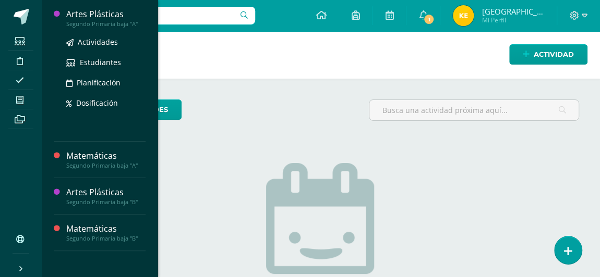
click at [93, 14] on div "Artes Plásticas" at bounding box center [105, 14] width 79 height 12
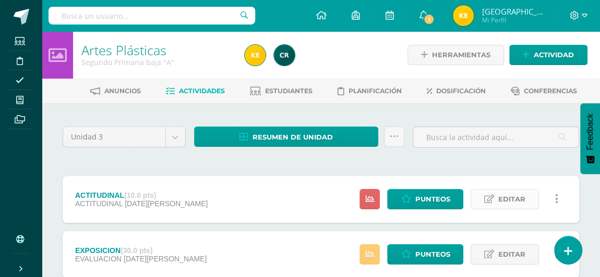
click at [486, 202] on icon at bounding box center [489, 199] width 10 height 9
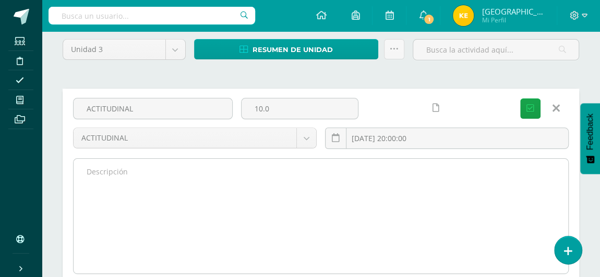
scroll to position [87, 0]
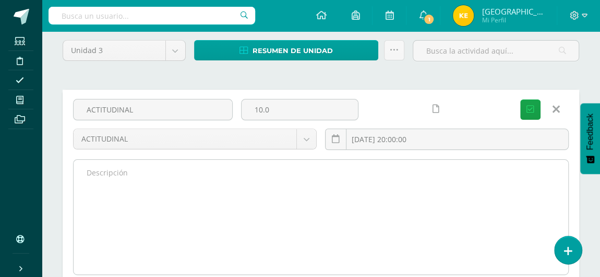
click at [104, 186] on textarea at bounding box center [321, 217] width 494 height 115
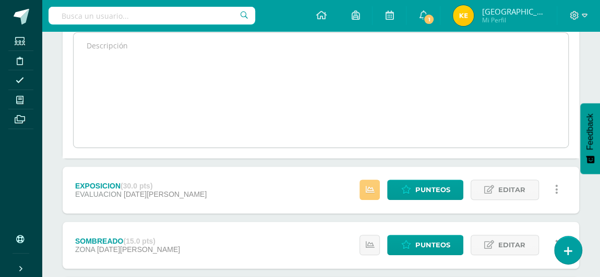
scroll to position [220, 0]
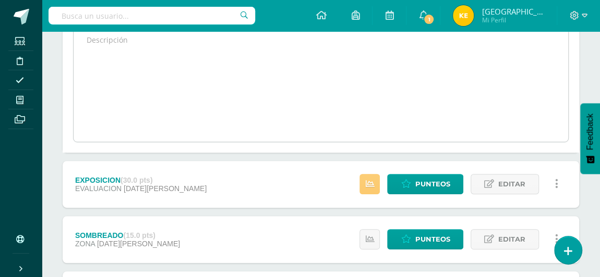
click at [539, 112] on textarea at bounding box center [321, 84] width 494 height 115
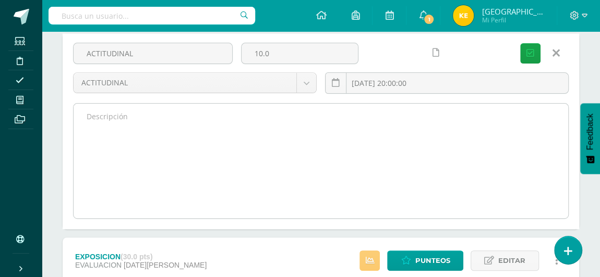
scroll to position [142, 0]
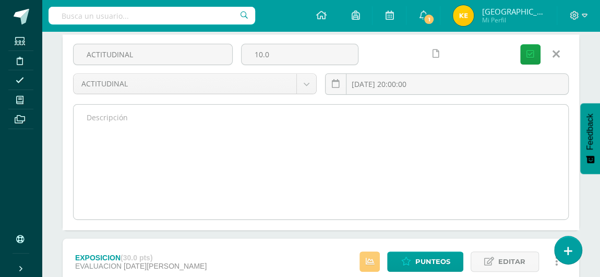
click at [96, 112] on textarea at bounding box center [321, 162] width 494 height 115
click at [104, 113] on textarea at bounding box center [321, 162] width 494 height 115
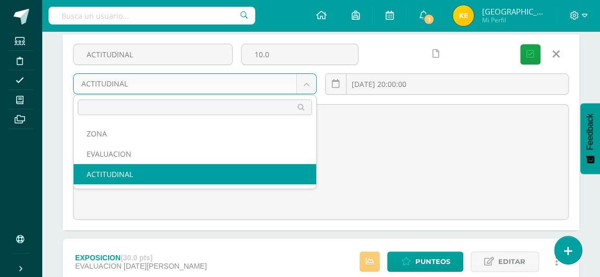
click at [307, 82] on body "Estudiantes Disciplina Asistencia Mis cursos Archivos Soporte Centro de ayuda Ú…" at bounding box center [300, 244] width 600 height 773
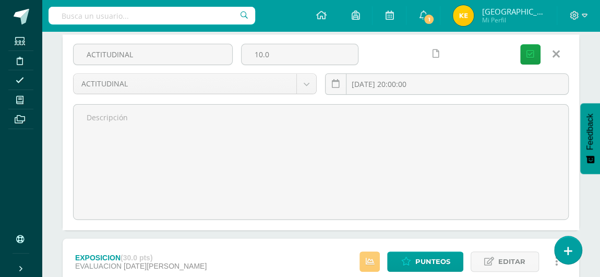
click at [359, 167] on body "Estudiantes Disciplina Asistencia Mis cursos Archivos Soporte Centro de ayuda Ú…" at bounding box center [300, 244] width 600 height 773
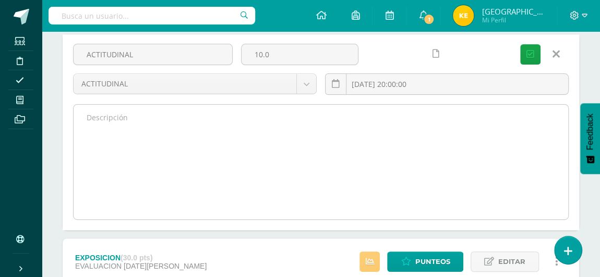
click at [100, 118] on textarea at bounding box center [321, 162] width 494 height 115
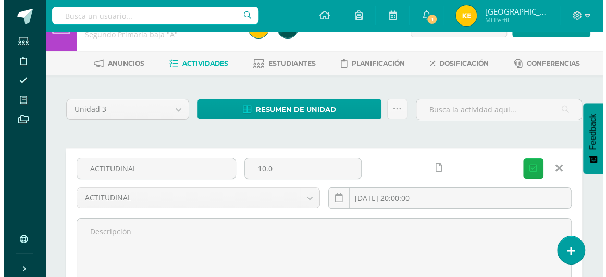
scroll to position [36, 0]
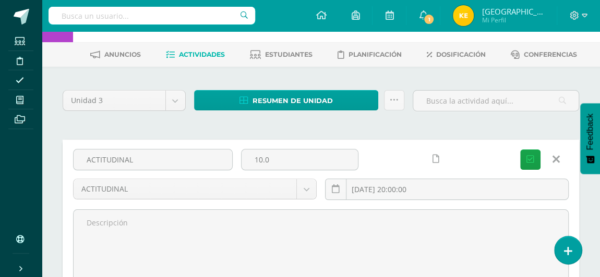
click at [553, 159] on icon at bounding box center [555, 159] width 7 height 11
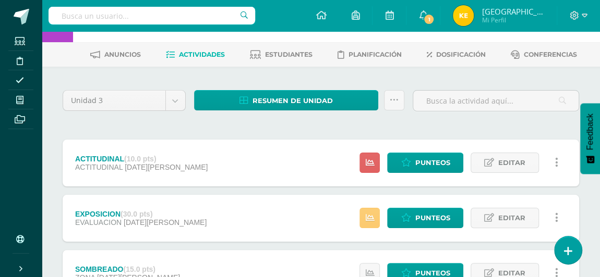
click at [555, 159] on icon at bounding box center [556, 162] width 3 height 11
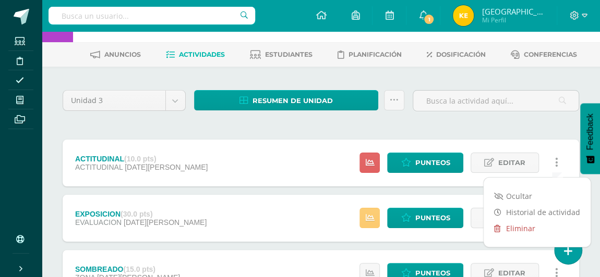
click at [510, 228] on link "Eliminar" at bounding box center [536, 229] width 107 height 16
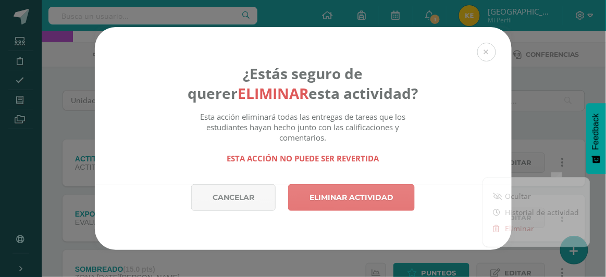
click at [360, 193] on link "Eliminar actividad" at bounding box center [351, 198] width 127 height 27
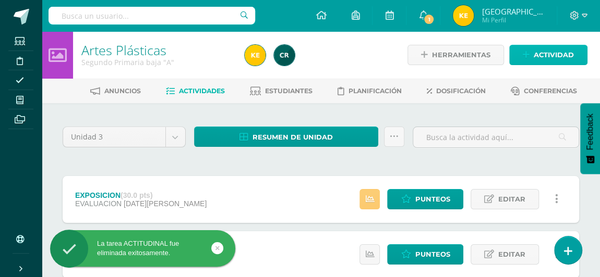
click at [555, 59] on span "Actividad" at bounding box center [553, 54] width 40 height 19
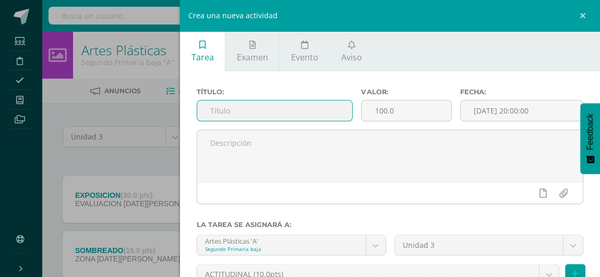
click at [219, 113] on input "text" at bounding box center [274, 111] width 155 height 20
type input "ACTITUDINAL"
click at [395, 109] on input "100.0" at bounding box center [405, 111] width 89 height 20
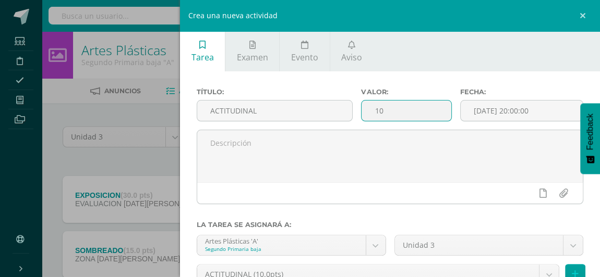
type input "1"
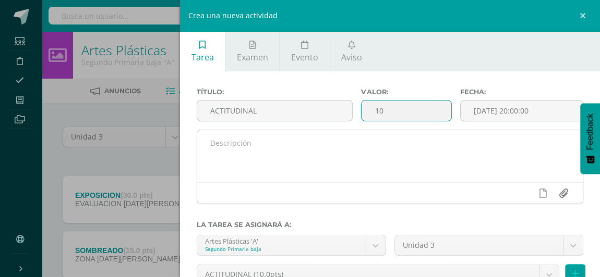
type input "10"
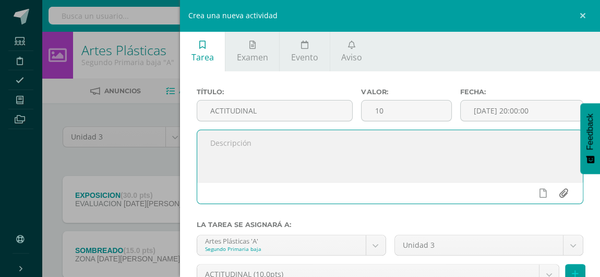
click at [555, 196] on input "file" at bounding box center [563, 194] width 20 height 20
type input "C:\fakepath\Aspectos Actitudinales (1).pdf"
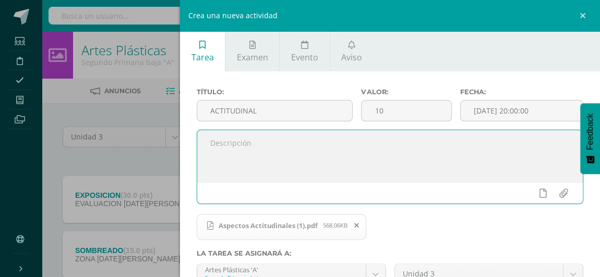
click at [210, 144] on textarea at bounding box center [389, 156] width 385 height 52
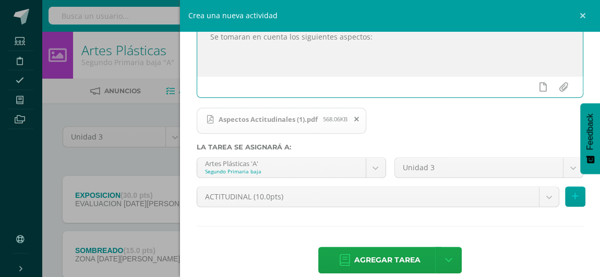
scroll to position [107, 0]
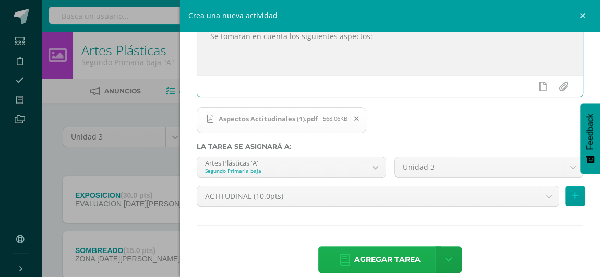
type textarea "Se tomaran en cuenta los siguientes aspectos:"
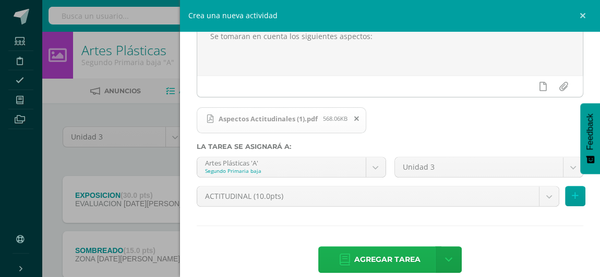
click at [376, 256] on span "Agregar tarea" at bounding box center [387, 260] width 66 height 26
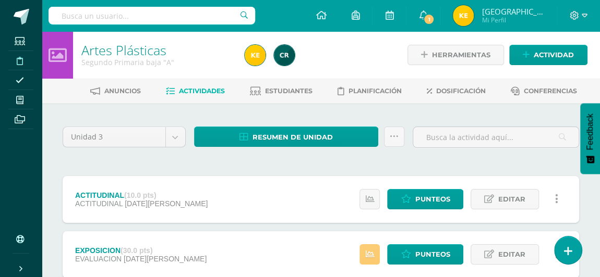
click at [19, 59] on icon at bounding box center [20, 61] width 6 height 8
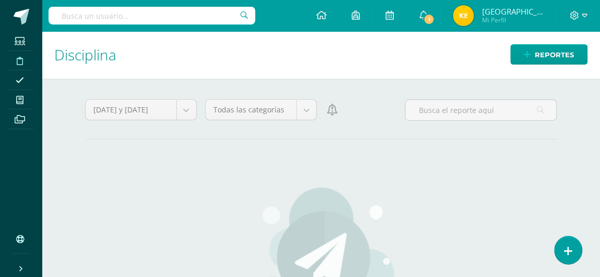
click at [91, 55] on h1 "Disciplina" at bounding box center [320, 54] width 533 height 47
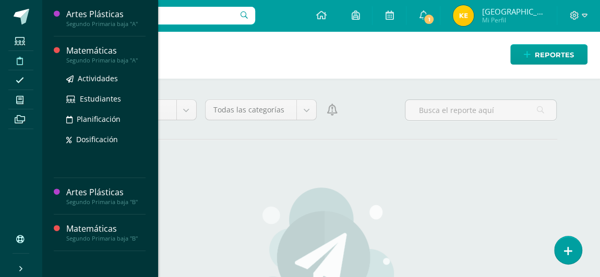
click at [82, 52] on div "Matemáticas" at bounding box center [105, 51] width 79 height 12
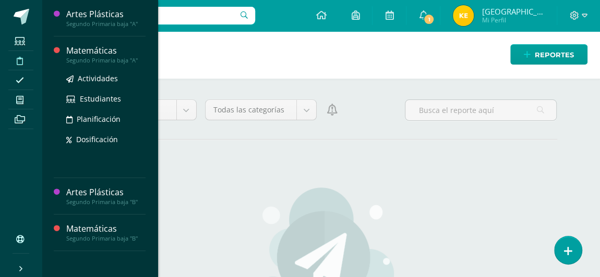
click at [82, 52] on div "Matemáticas" at bounding box center [105, 51] width 79 height 12
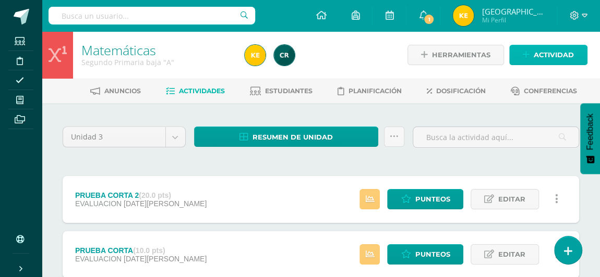
click at [529, 56] on icon at bounding box center [525, 55] width 7 height 9
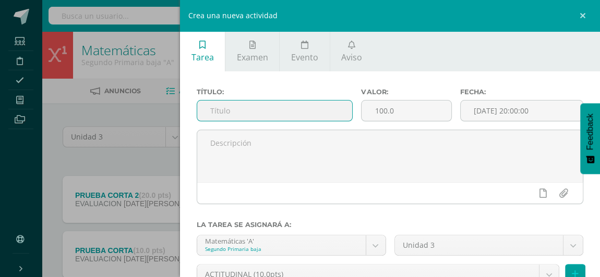
click at [216, 115] on input "text" at bounding box center [274, 111] width 155 height 20
type input "ACTITUDINAL"
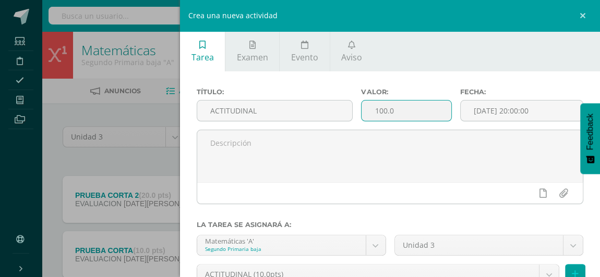
click at [387, 110] on input "100.0" at bounding box center [405, 111] width 89 height 20
click at [391, 110] on input "100.0" at bounding box center [405, 111] width 89 height 20
type input "1"
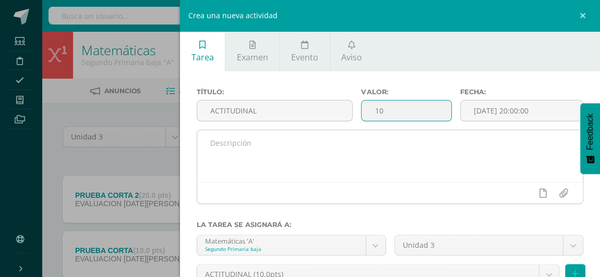
type input "10"
click at [262, 147] on textarea at bounding box center [389, 156] width 385 height 52
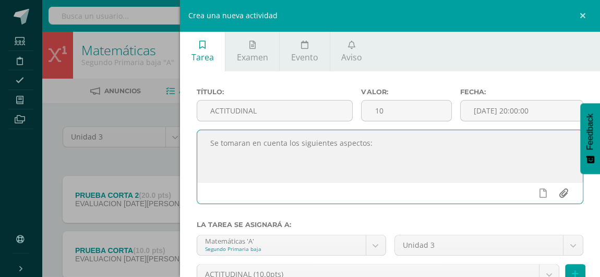
type textarea "Se tomaran en cuenta los siguientes aspectos:"
click at [554, 197] on input "file" at bounding box center [563, 194] width 20 height 20
type input "C:\fakepath\Aspectos Actitudinales (1).pdf"
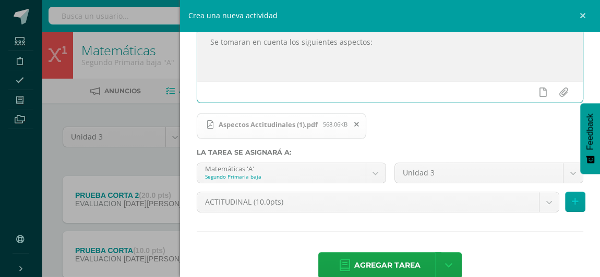
scroll to position [104, 0]
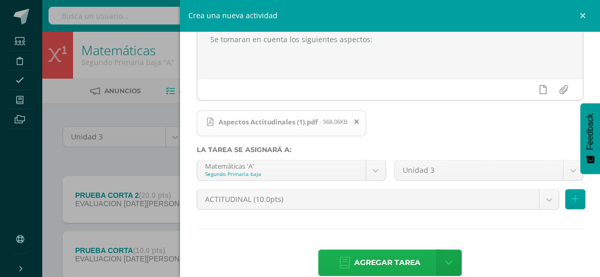
click at [367, 260] on span "Agregar tarea" at bounding box center [387, 263] width 66 height 26
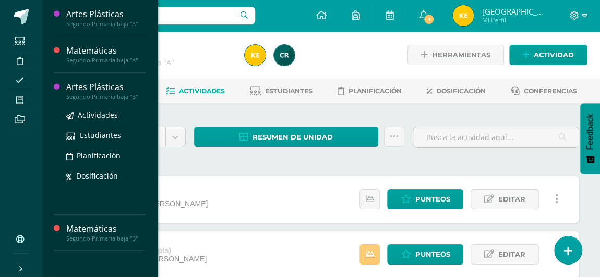
click at [96, 95] on div "Segundo Primaria baja "B"" at bounding box center [105, 96] width 79 height 7
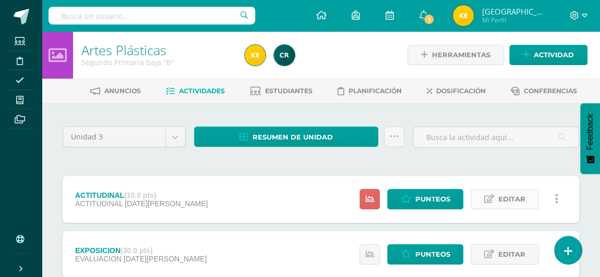
click at [496, 198] on link "Editar" at bounding box center [504, 199] width 68 height 20
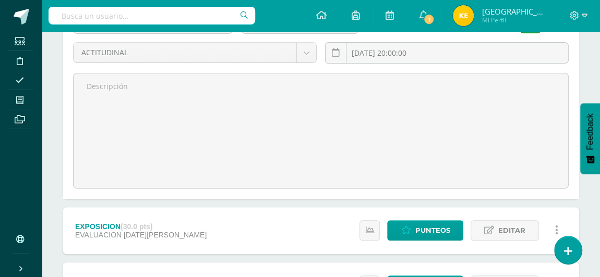
scroll to position [173, 0]
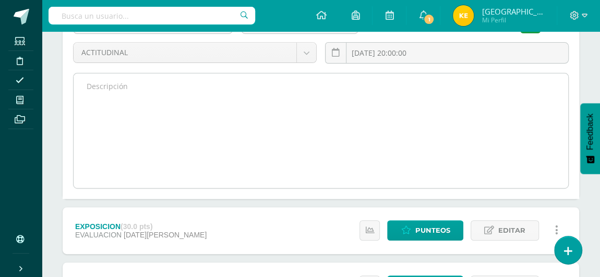
click at [141, 88] on textarea at bounding box center [321, 131] width 494 height 115
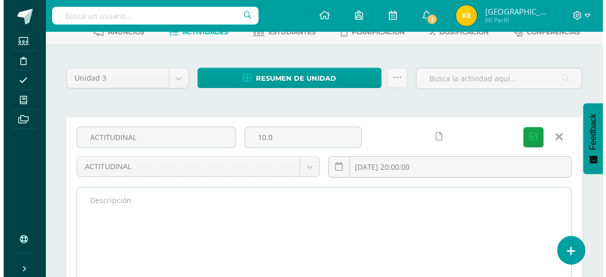
scroll to position [58, 0]
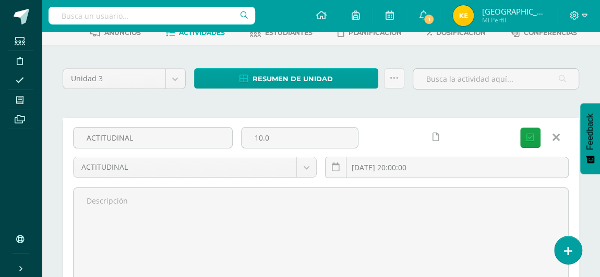
click at [553, 138] on icon at bounding box center [555, 137] width 7 height 11
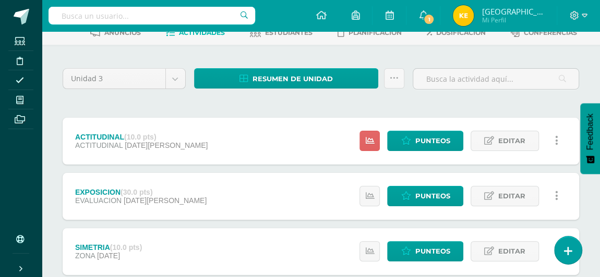
click at [555, 138] on icon at bounding box center [556, 140] width 3 height 11
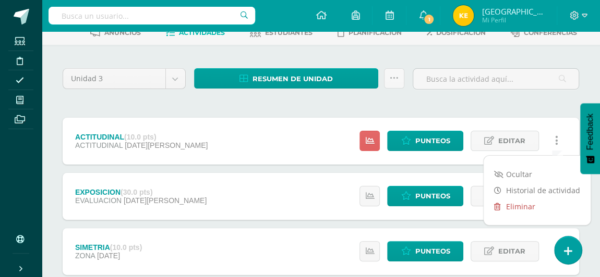
click at [502, 206] on link "Eliminar" at bounding box center [536, 207] width 107 height 16
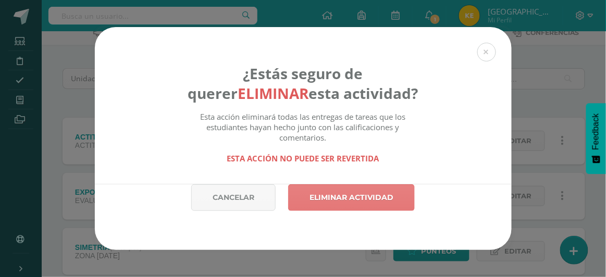
click at [319, 199] on link "Eliminar actividad" at bounding box center [351, 198] width 127 height 27
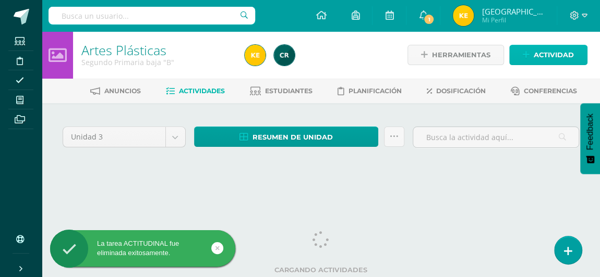
click at [544, 57] on span "Actividad" at bounding box center [553, 54] width 40 height 19
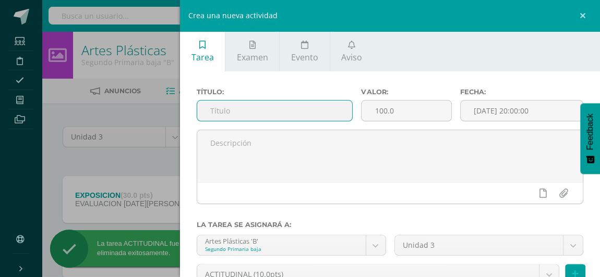
click at [211, 109] on input "text" at bounding box center [274, 111] width 155 height 20
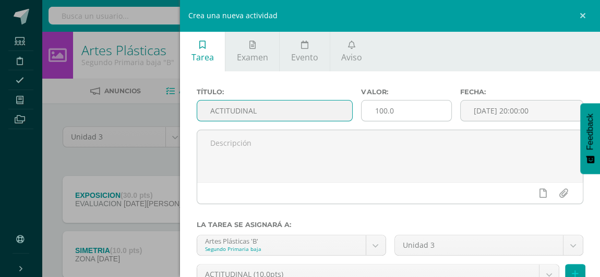
type input "ACTITUDINAL"
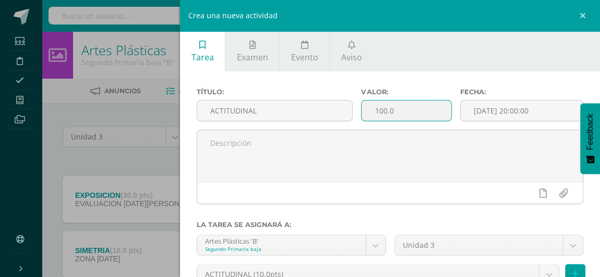
click at [400, 119] on input "100.0" at bounding box center [405, 111] width 89 height 20
type input "1"
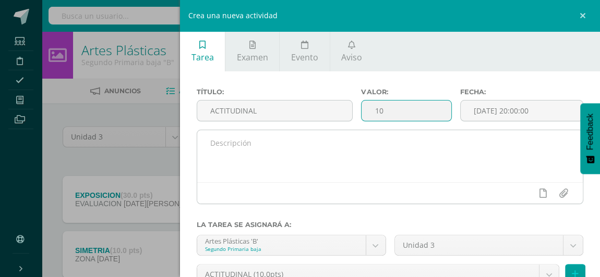
type input "10"
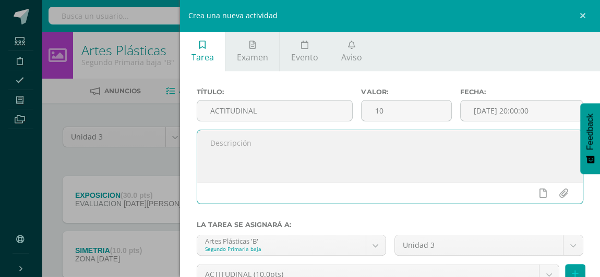
click at [237, 146] on textarea at bounding box center [389, 156] width 385 height 52
click at [267, 146] on textarea "Se tomaran encuenta los siguientes aspectos:" at bounding box center [389, 156] width 385 height 52
click at [276, 144] on textarea "Se tomaran encuenta los siguientes aspectos:" at bounding box center [389, 156] width 385 height 52
drag, startPoint x: 276, startPoint y: 144, endPoint x: 258, endPoint y: 145, distance: 18.3
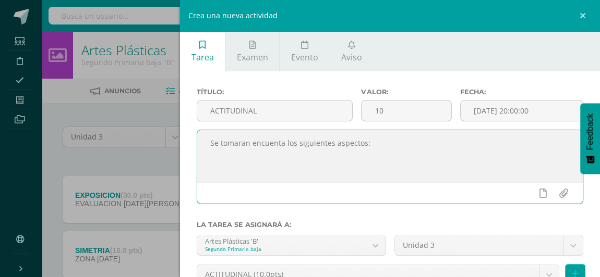
click at [258, 145] on textarea "Se tomaran encuenta los siguientes aspectos:" at bounding box center [389, 156] width 385 height 52
click at [261, 142] on textarea "Se tomaran encuenta los siguientes aspectos:" at bounding box center [389, 156] width 385 height 52
type textarea "Se tomaran en cuenta los siguientes aspectos:"
click at [558, 192] on input "file" at bounding box center [563, 194] width 20 height 20
type input "C:\fakepath\Aspectos Actitudinales (1).pdf"
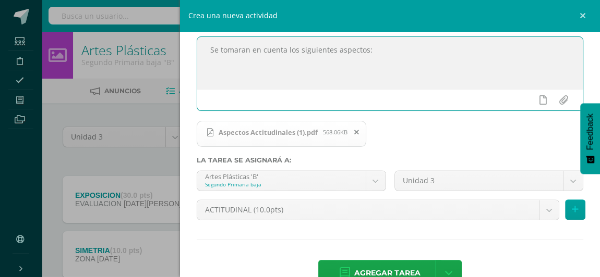
scroll to position [119, 0]
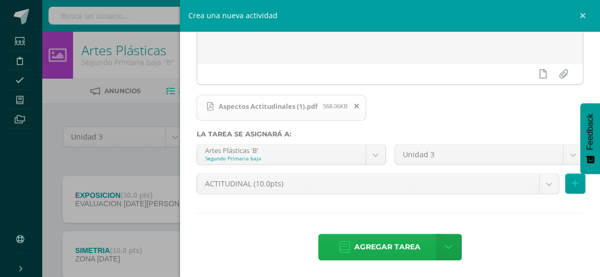
click at [370, 249] on span "Agregar tarea" at bounding box center [387, 248] width 66 height 26
